Goal: Task Accomplishment & Management: Use online tool/utility

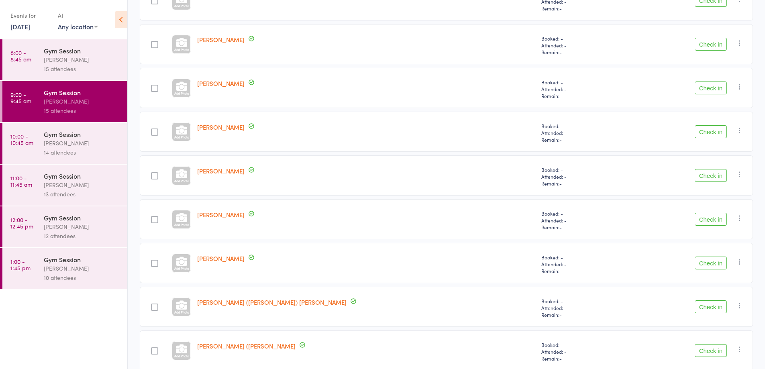
scroll to position [243, 0]
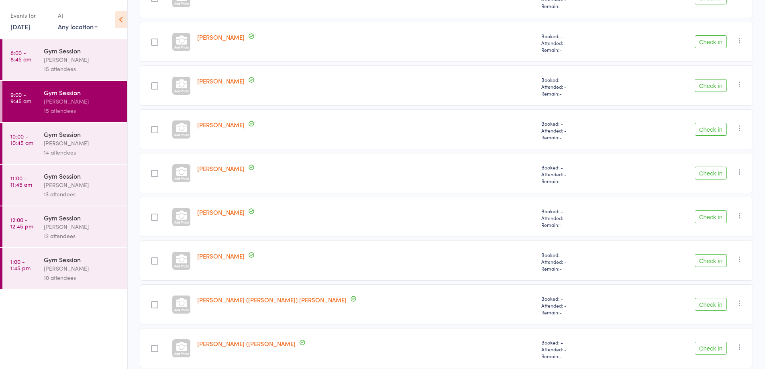
click at [158, 217] on div at bounding box center [154, 217] width 7 height 7
click at [153, 215] on input "checkbox" at bounding box center [153, 215] width 0 height 0
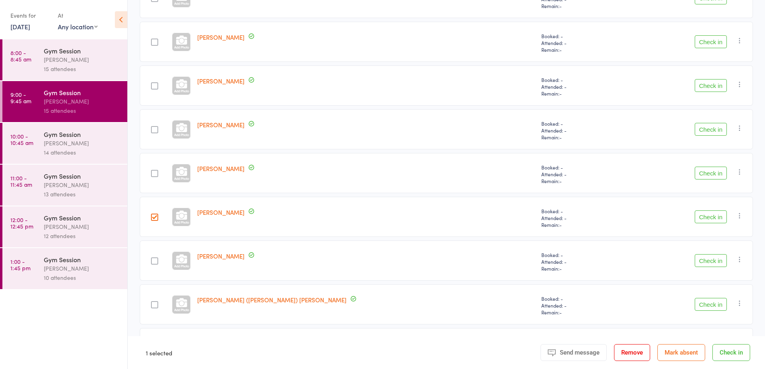
click at [708, 214] on button "Check in" at bounding box center [711, 216] width 32 height 13
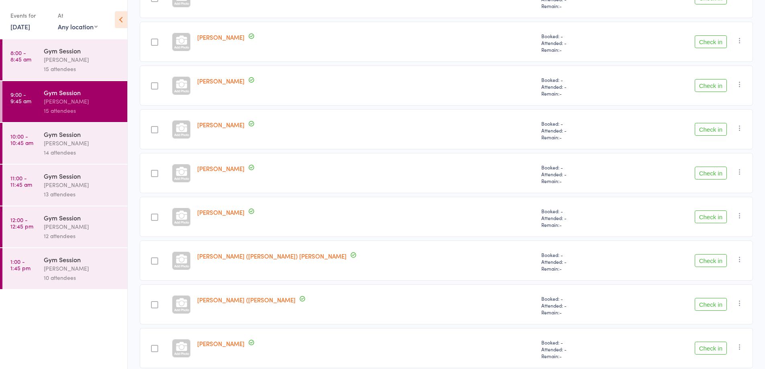
click at [709, 88] on button "Check in" at bounding box center [711, 85] width 32 height 13
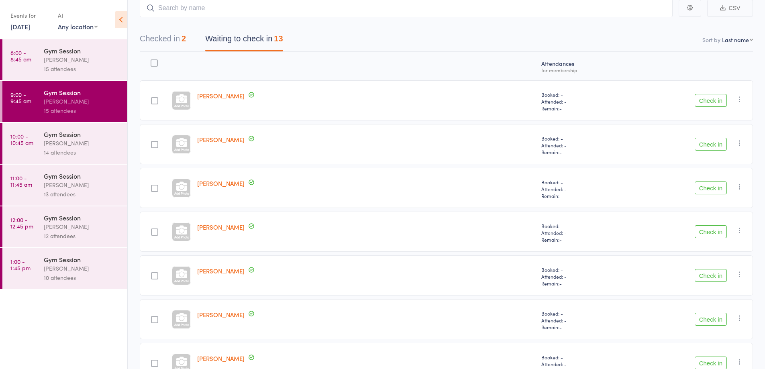
scroll to position [0, 0]
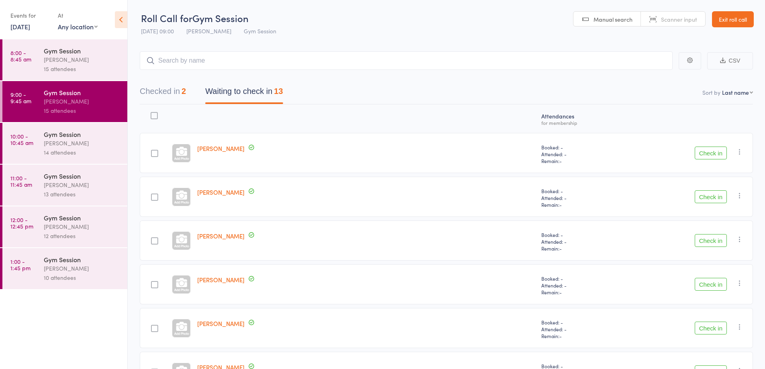
click at [716, 288] on button "Check in" at bounding box center [711, 284] width 32 height 13
click at [709, 152] on button "Check in" at bounding box center [711, 153] width 32 height 13
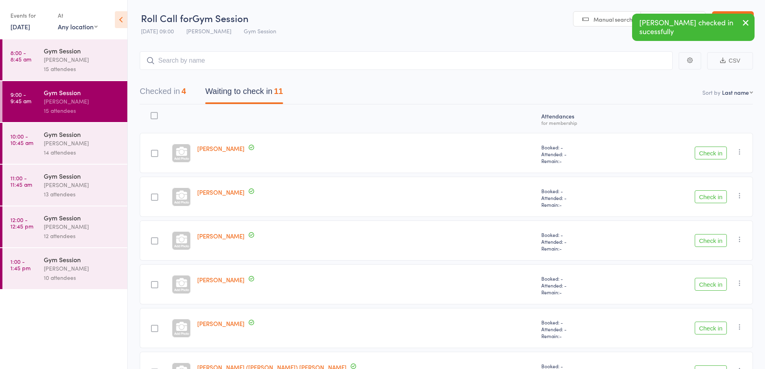
click at [703, 152] on button "Check in" at bounding box center [711, 153] width 32 height 13
click at [710, 156] on button "Check in" at bounding box center [711, 153] width 32 height 13
click at [711, 153] on button "Check in" at bounding box center [711, 153] width 32 height 13
click at [706, 150] on button "Check in" at bounding box center [711, 153] width 32 height 13
click at [707, 153] on button "Check in" at bounding box center [711, 153] width 32 height 13
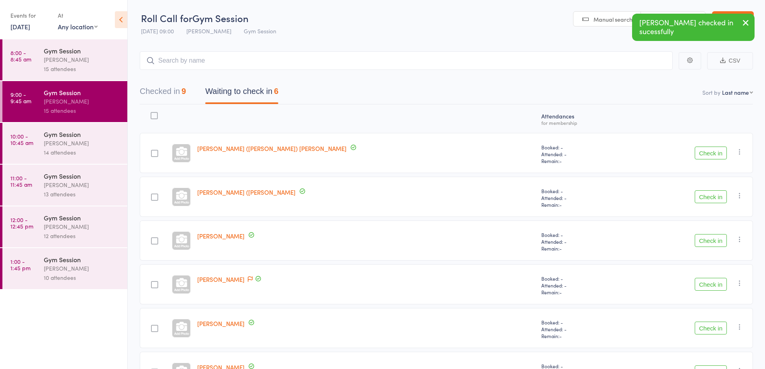
click at [710, 154] on button "Check in" at bounding box center [711, 153] width 32 height 13
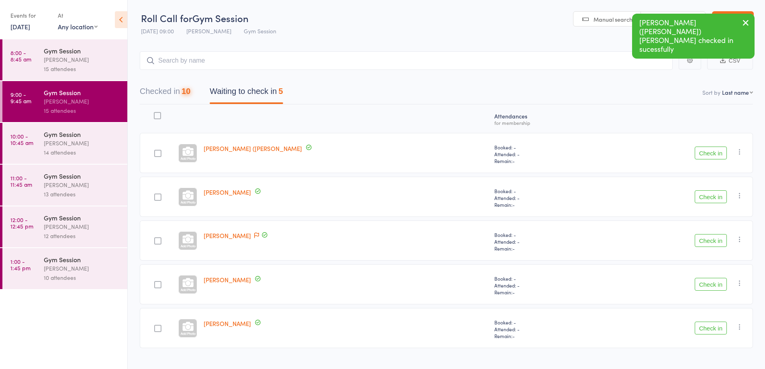
click at [706, 155] on button "Check in" at bounding box center [711, 153] width 32 height 13
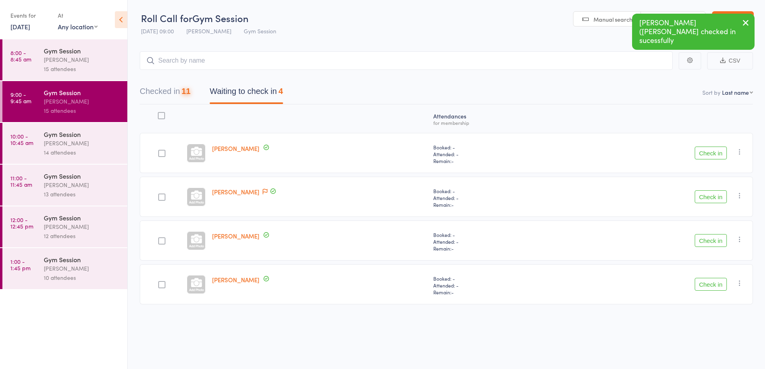
click at [710, 154] on button "Check in" at bounding box center [711, 153] width 32 height 13
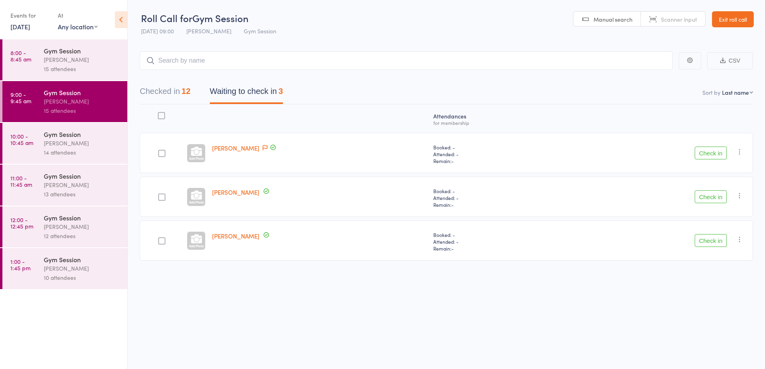
click at [705, 198] on button "Check in" at bounding box center [711, 196] width 32 height 13
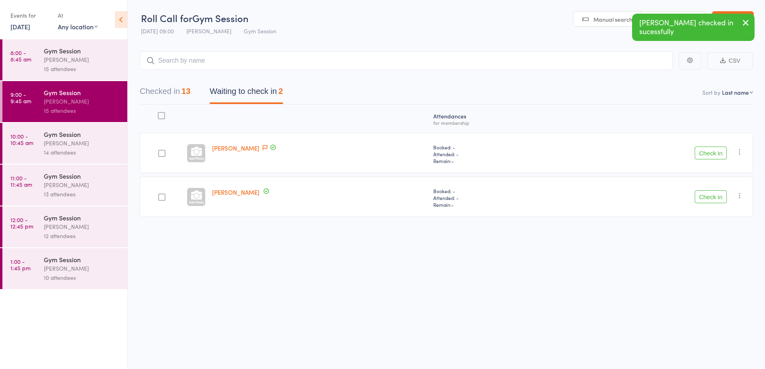
click at [707, 198] on button "Check in" at bounding box center [711, 196] width 32 height 13
